Goal: Information Seeking & Learning: Learn about a topic

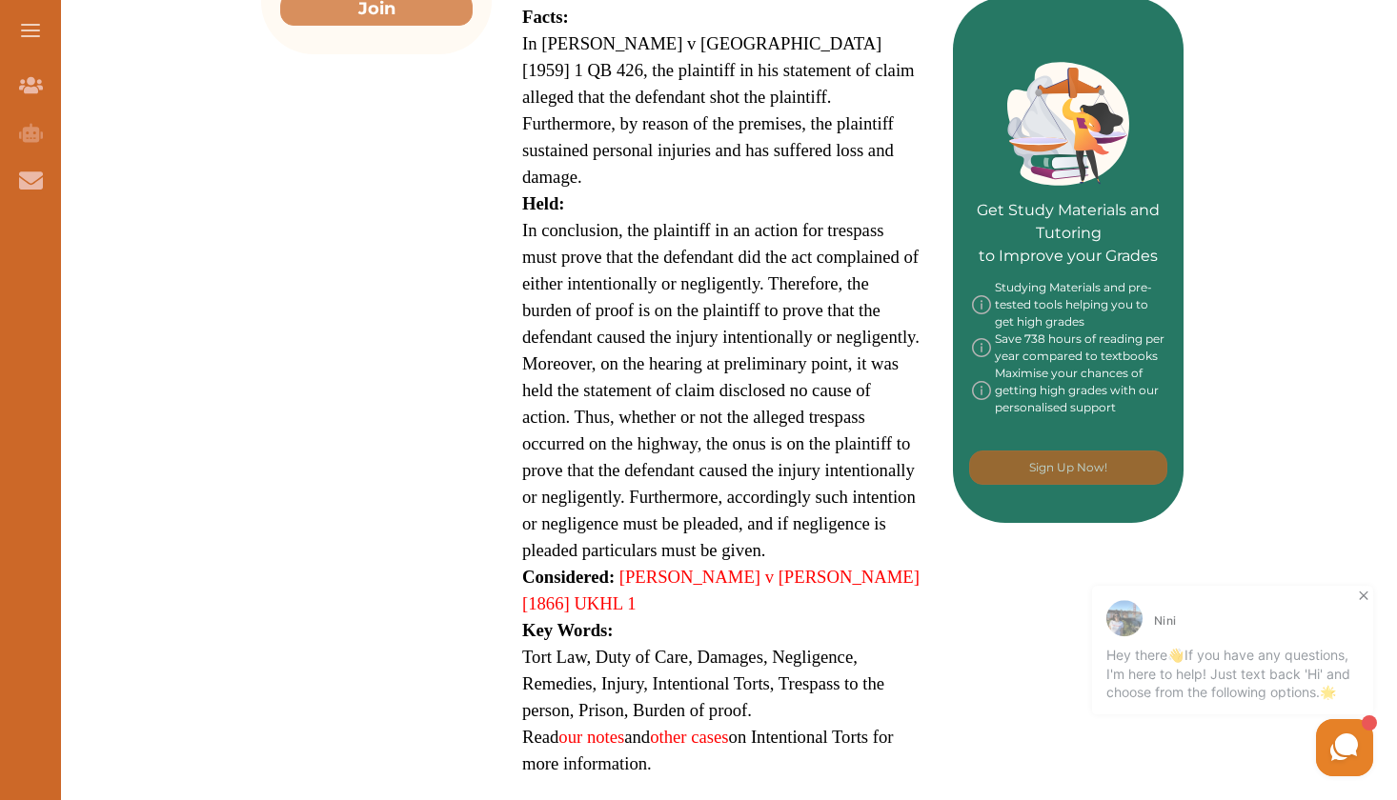
scroll to position [824, 0]
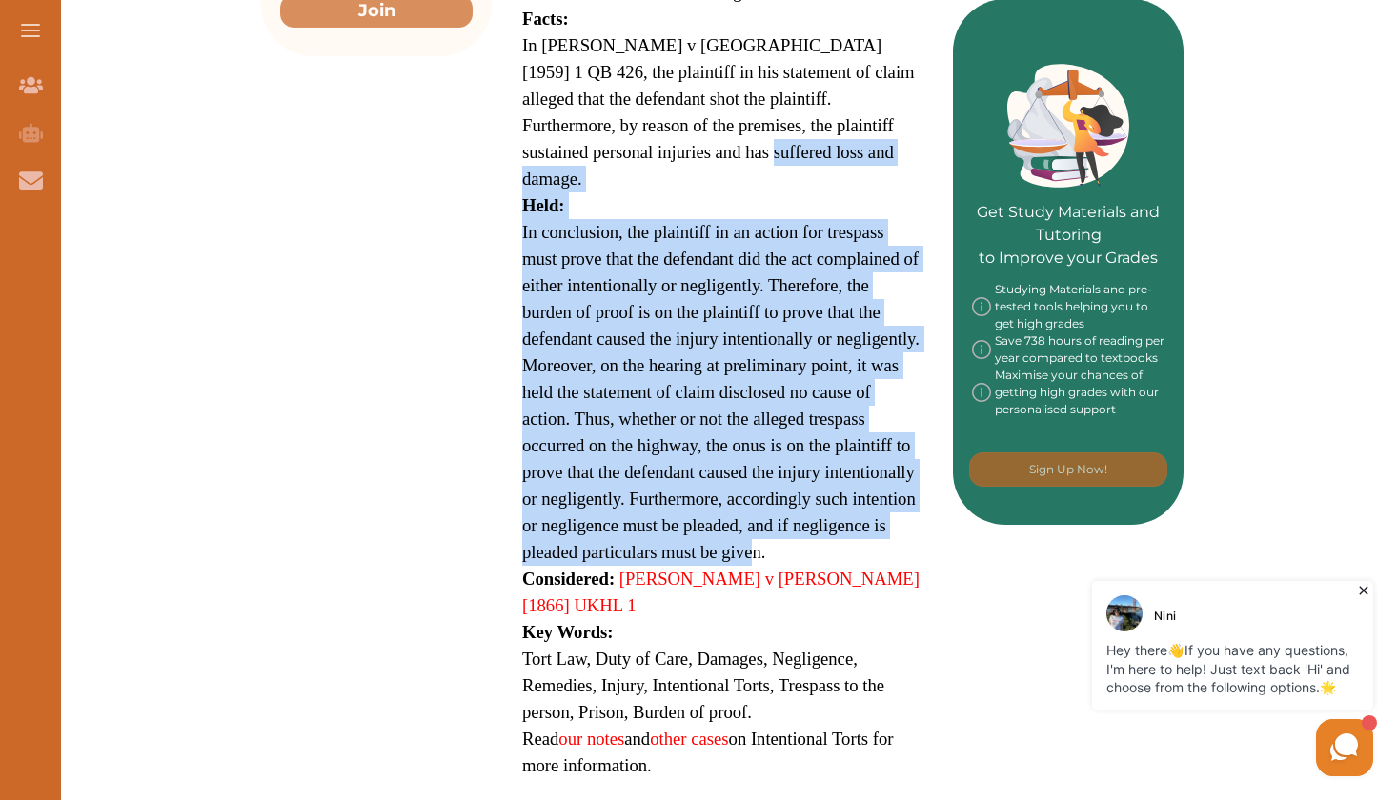
drag, startPoint x: 14, startPoint y: 398, endPoint x: 585, endPoint y: 108, distance: 640.5
click at [585, 108] on p "Fowler v Lanning [1959] 1 QB 426 is a Tort law case focusing on Intentional tor…" at bounding box center [722, 249] width 400 height 1061
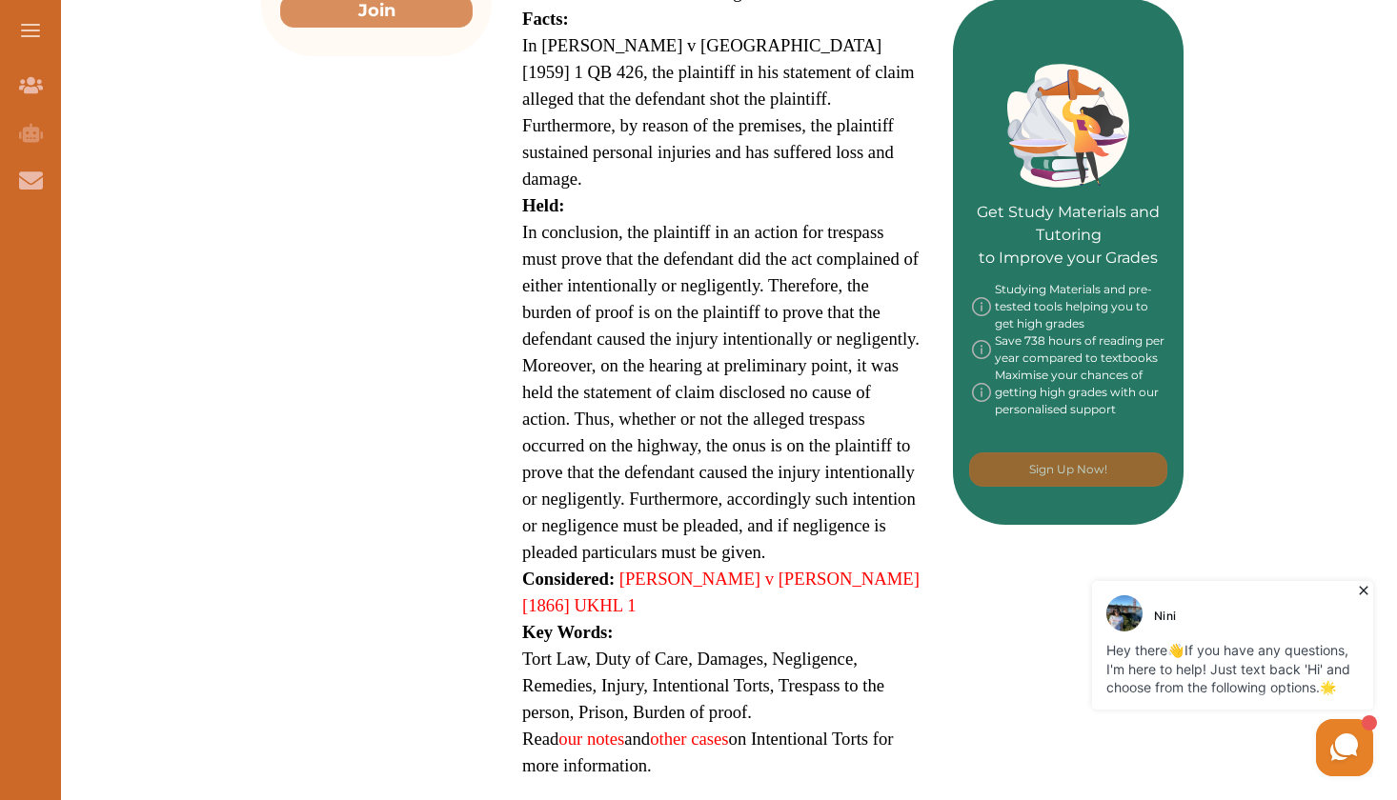
drag, startPoint x: 585, startPoint y: 108, endPoint x: 957, endPoint y: 254, distance: 399.6
click at [762, 254] on div at bounding box center [699, 274] width 698 height 53
drag, startPoint x: 957, startPoint y: 254, endPoint x: 670, endPoint y: 182, distance: 295.8
click at [670, 182] on div "We do not allow selecting and copying of our content. You can get our subscript…" at bounding box center [698, 400] width 1397 height 800
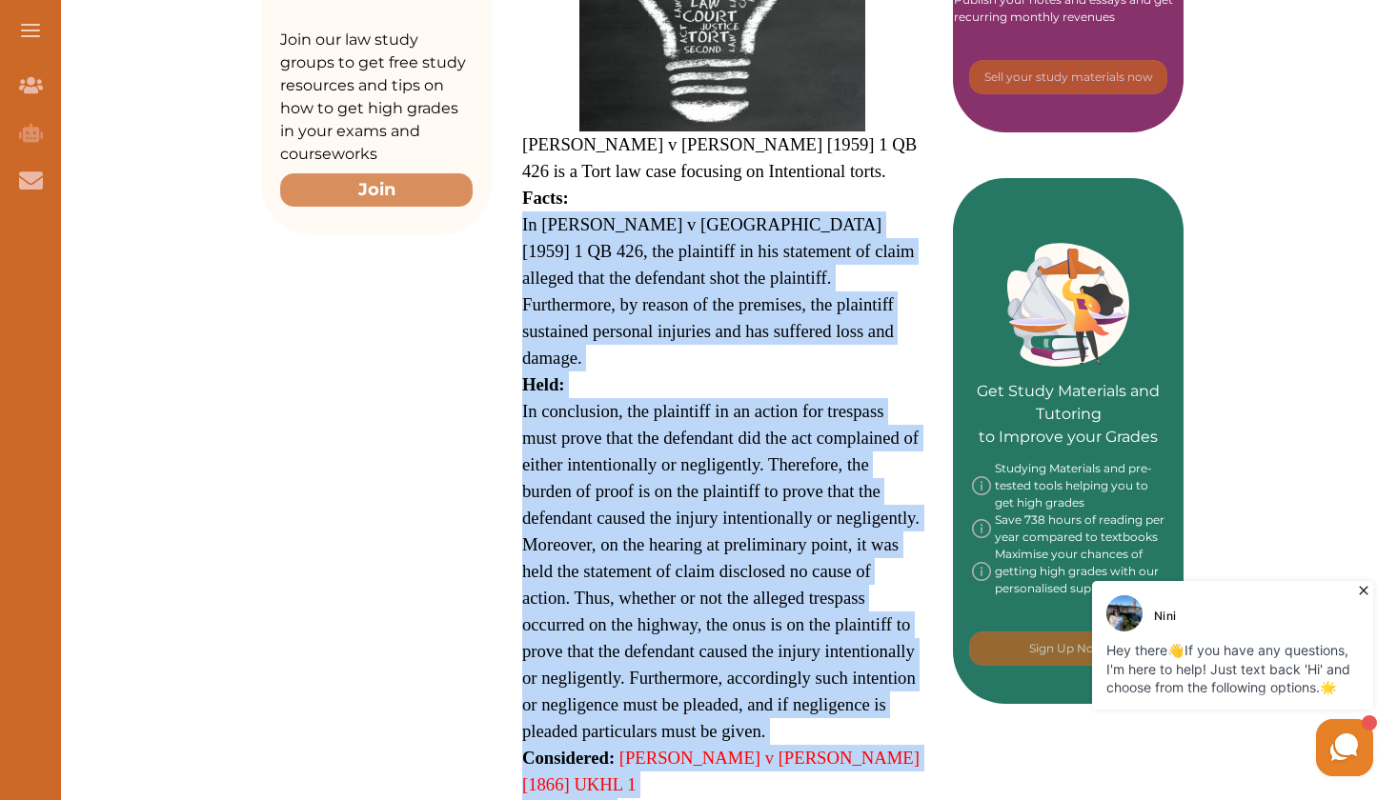
scroll to position [664, 0]
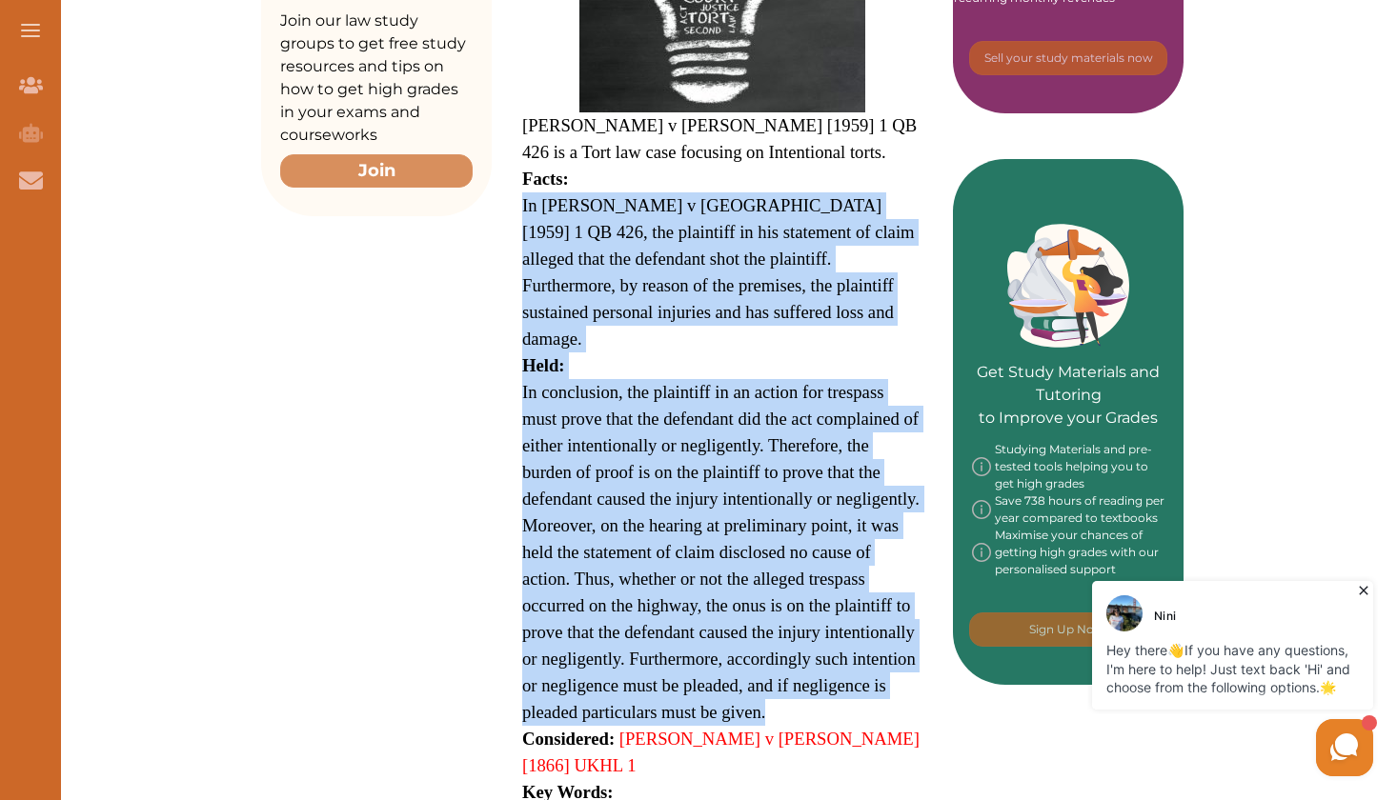
drag, startPoint x: 670, startPoint y: 182, endPoint x: 769, endPoint y: 634, distance: 462.4
click at [762, 634] on div "Fowler v Lanning [1959] 1 QB 426 is a Tort law case focusing on Intentional tor…" at bounding box center [722, 346] width 461 height 1186
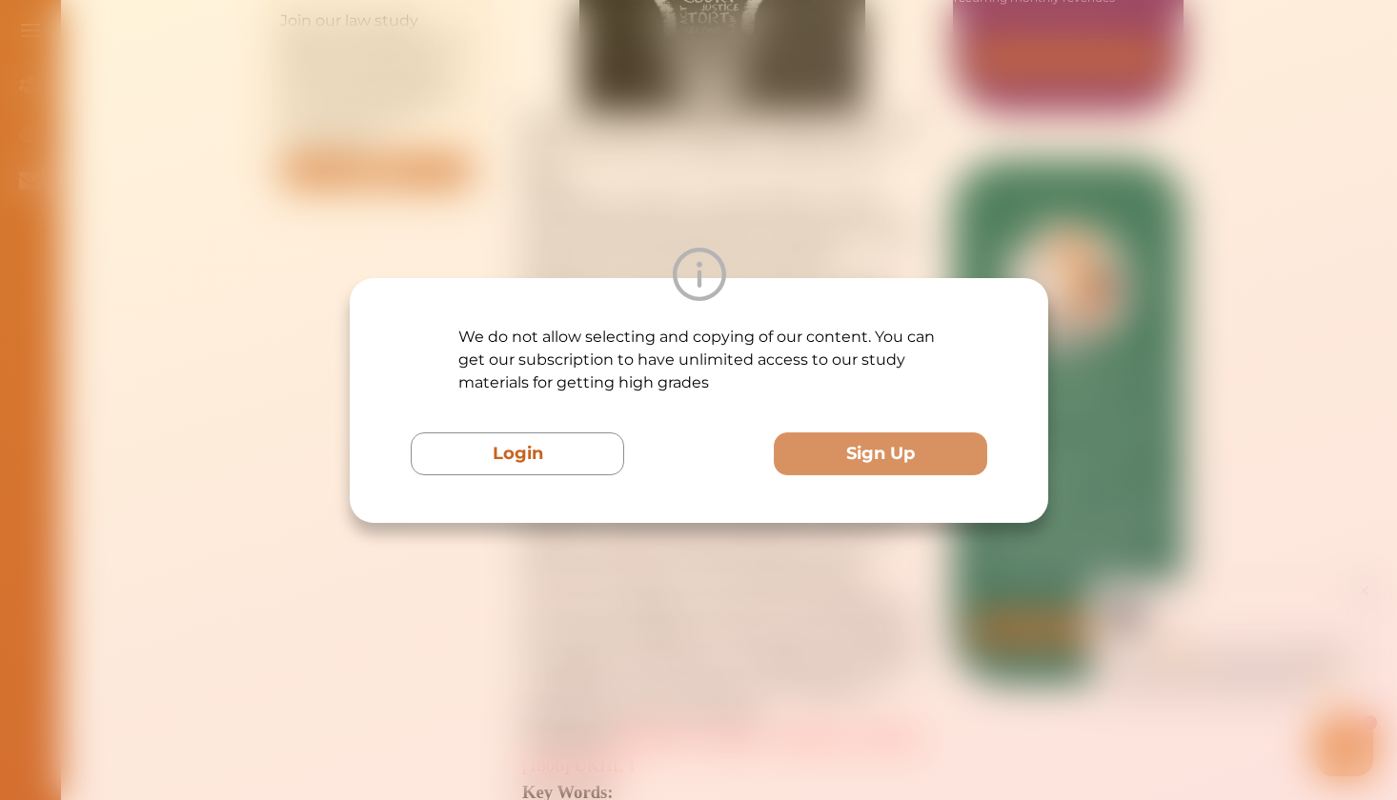
drag, startPoint x: 769, startPoint y: 634, endPoint x: 703, endPoint y: 275, distance: 364.3
click at [703, 275] on img at bounding box center [698, 274] width 53 height 53
drag, startPoint x: 703, startPoint y: 275, endPoint x: 713, endPoint y: 157, distance: 118.5
click at [713, 157] on div "We do not allow selecting and copying of our content. You can get our subscript…" at bounding box center [698, 400] width 1397 height 800
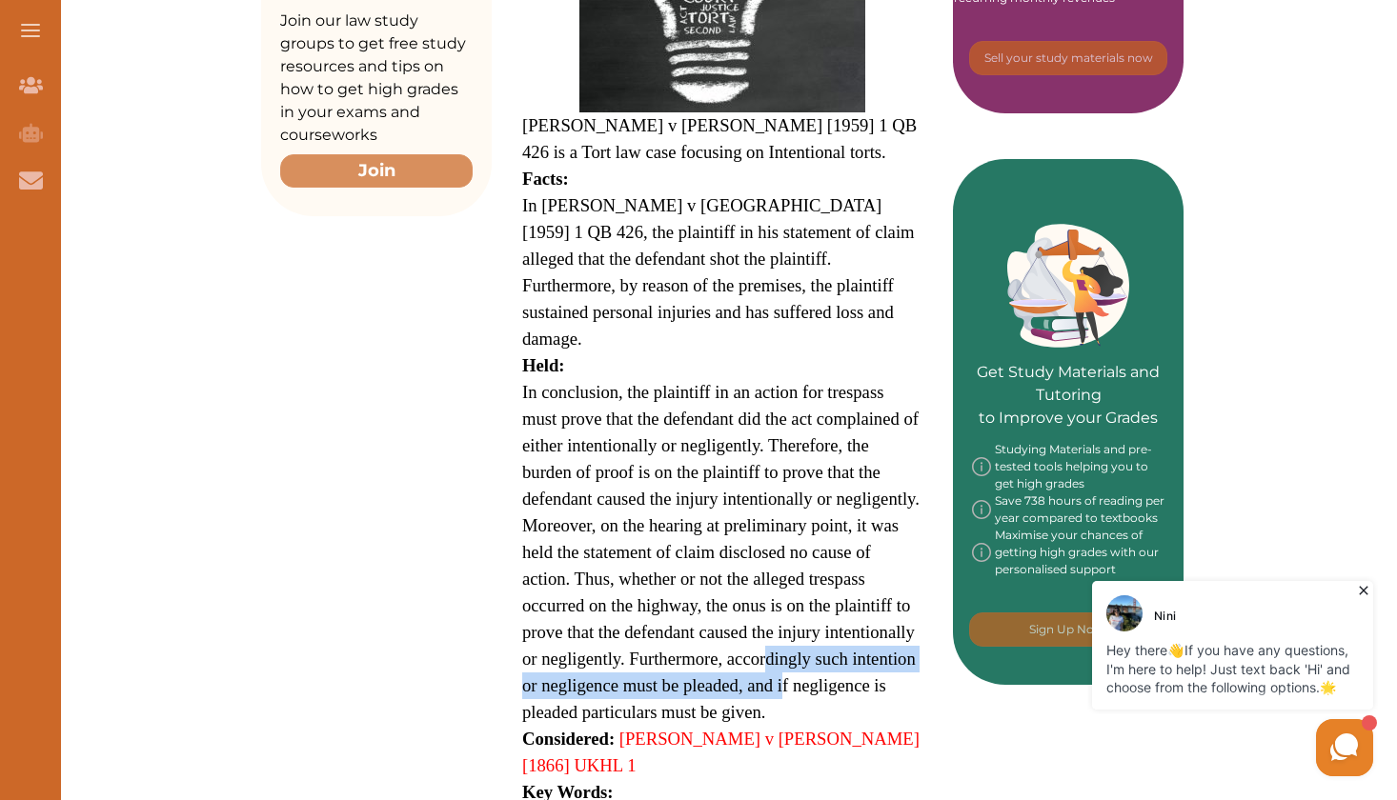
drag, startPoint x: 713, startPoint y: 157, endPoint x: 770, endPoint y: 582, distance: 428.8
click at [762, 582] on span "Moreover, on the hearing at preliminary point, it was held the statement of cla…" at bounding box center [719, 619] width 394 height 207
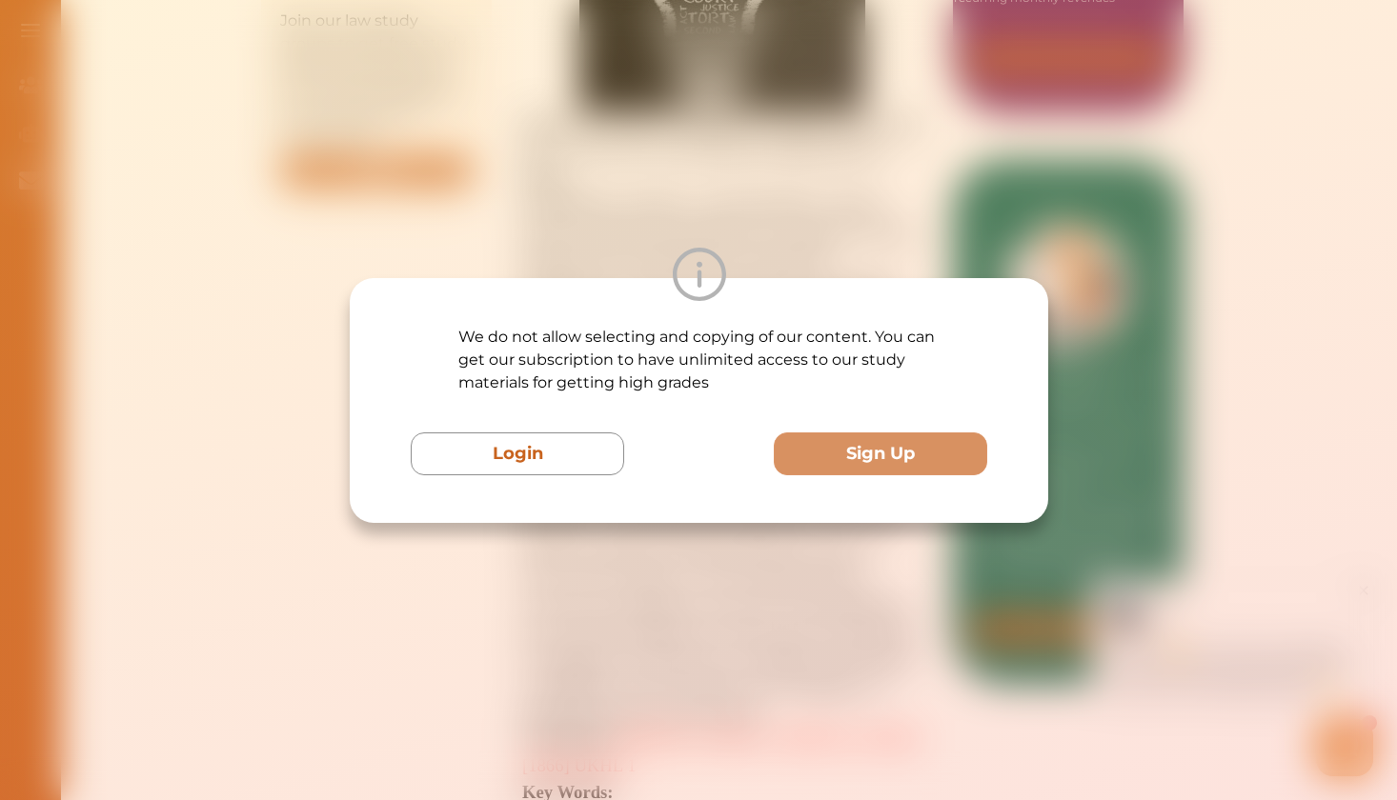
drag, startPoint x: 770, startPoint y: 582, endPoint x: 719, endPoint y: 194, distance: 391.1
click at [719, 194] on div "We do not allow selecting and copying of our content. You can get our subscript…" at bounding box center [698, 400] width 1397 height 800
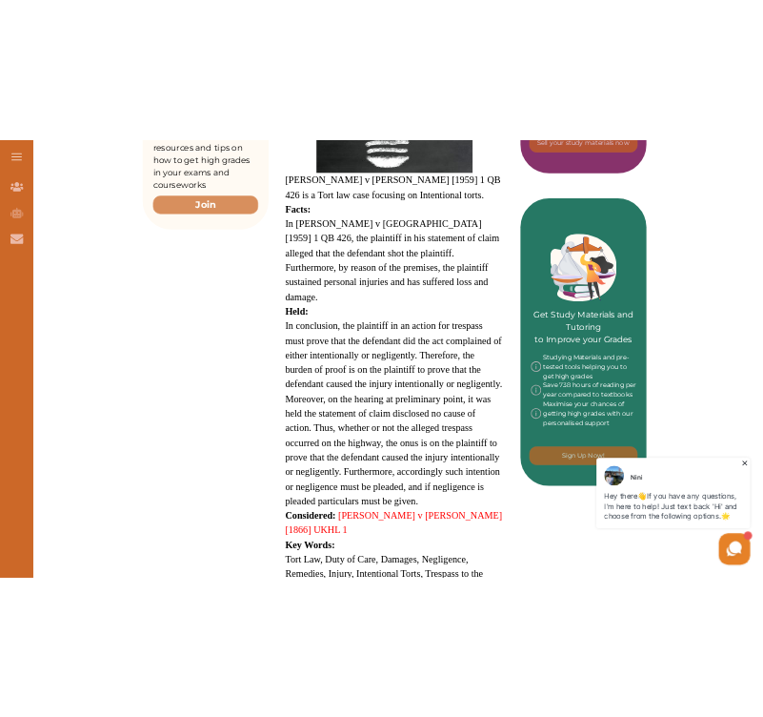
scroll to position [714, 0]
